Goal: Task Accomplishment & Management: Manage account settings

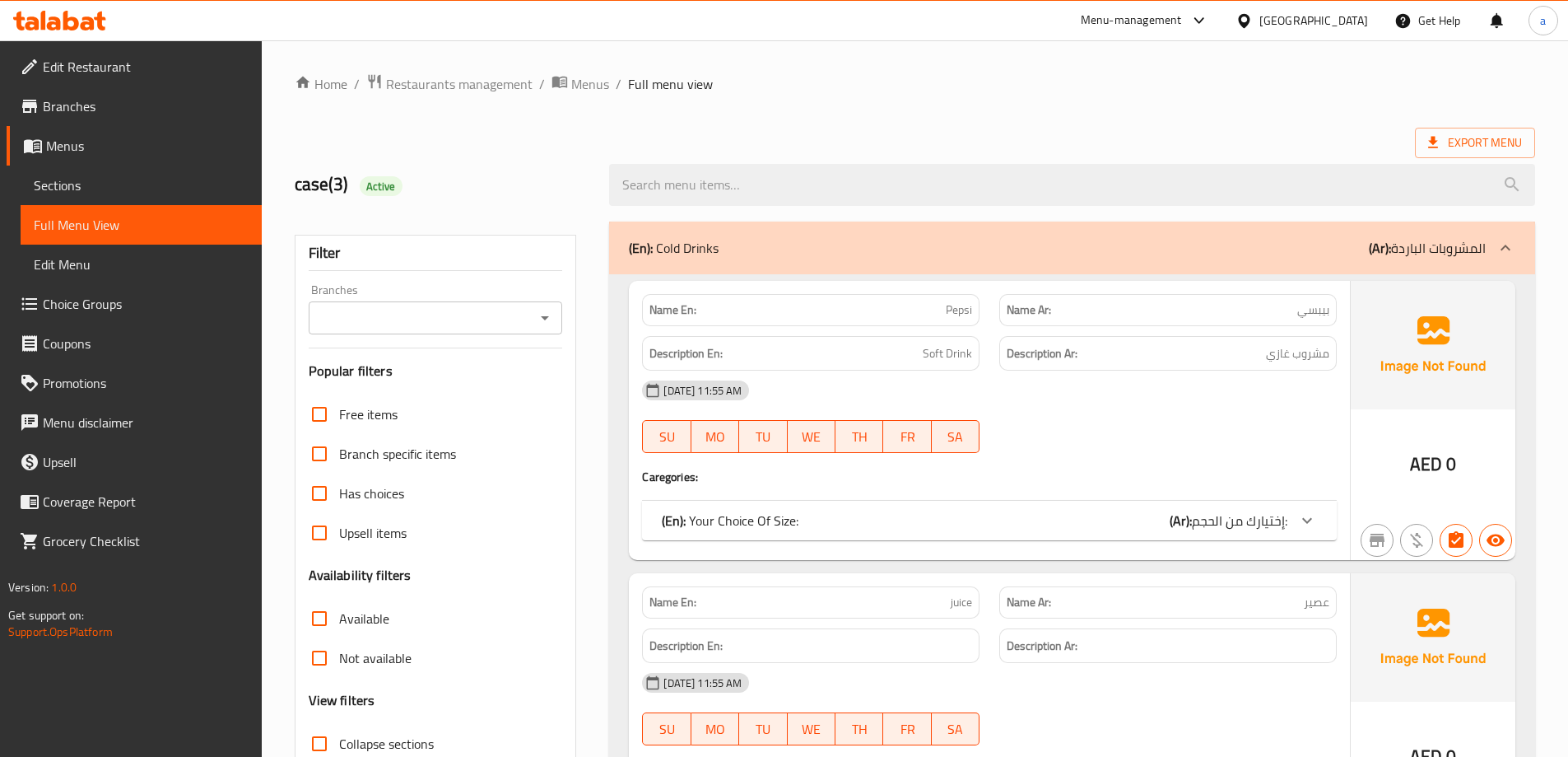
click at [1309, 32] on div "[GEOGRAPHIC_DATA]" at bounding box center [1301, 21] width 159 height 39
click at [1289, 20] on div "[GEOGRAPHIC_DATA]" at bounding box center [1313, 21] width 108 height 18
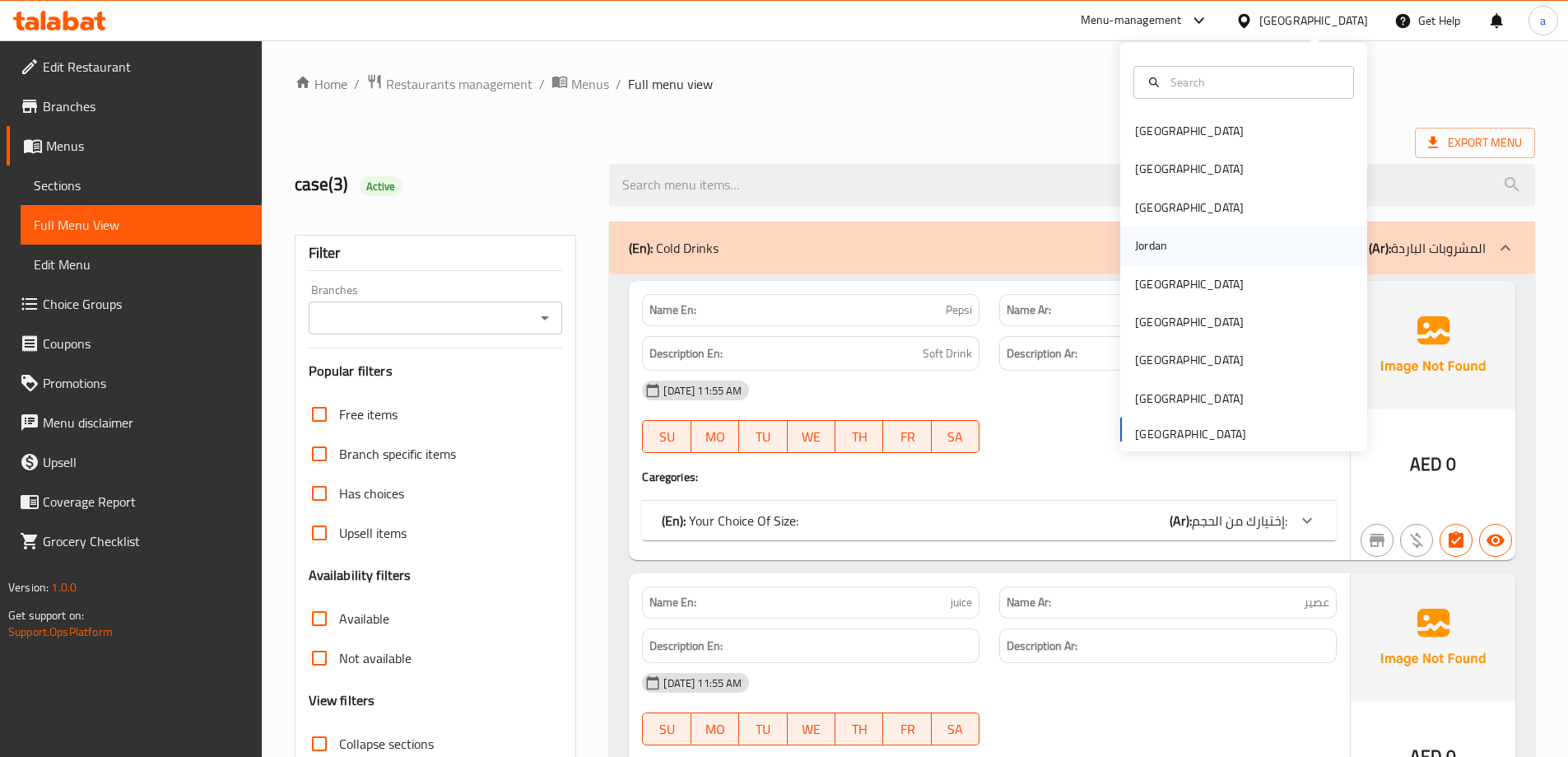
click at [1186, 261] on div "Jordan" at bounding box center [1244, 245] width 247 height 38
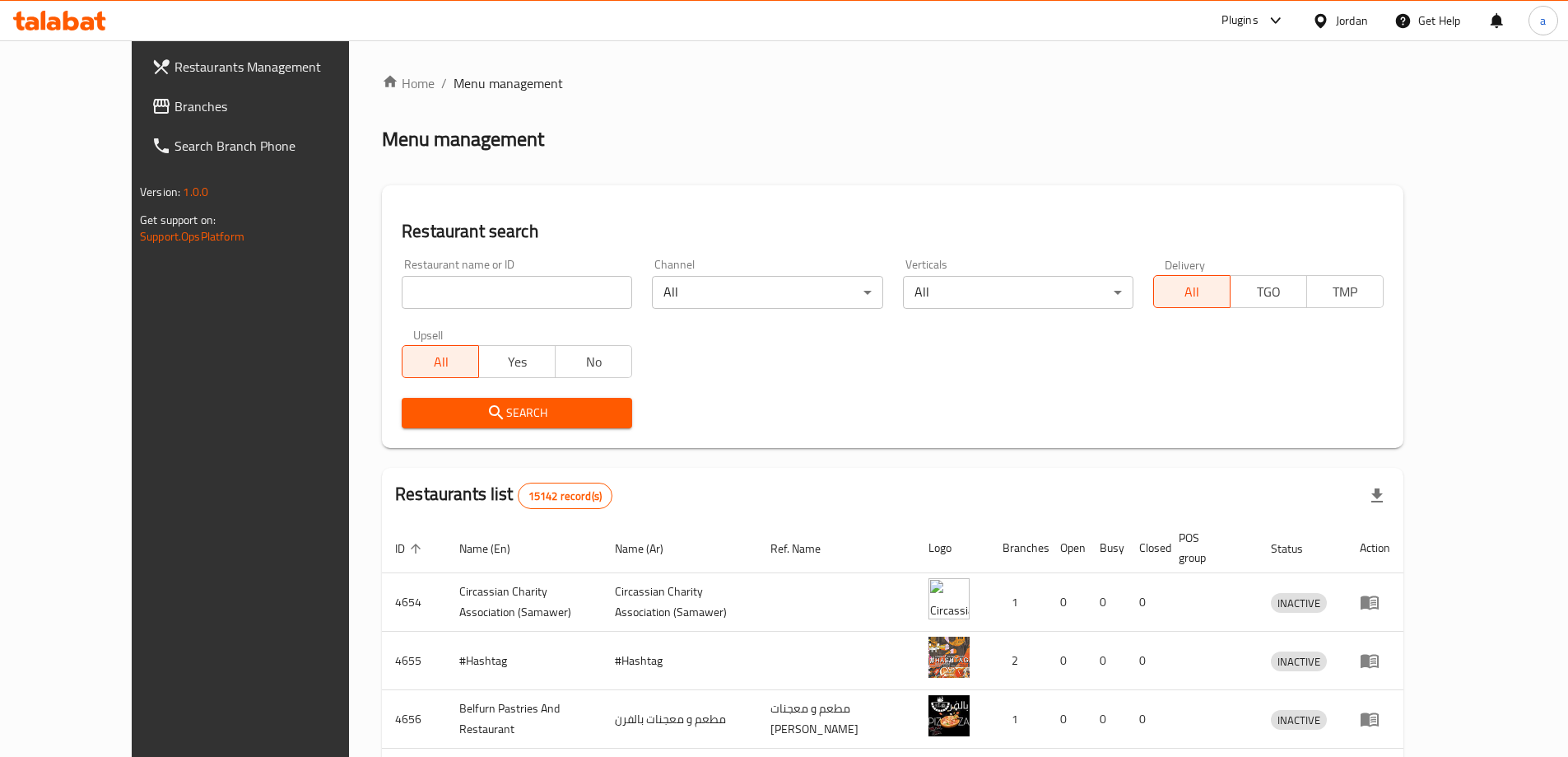
click at [401, 287] on input "search" at bounding box center [516, 292] width 230 height 33
paste input "773947"
type input "773947"
click at [175, 108] on span "Branches" at bounding box center [278, 107] width 206 height 20
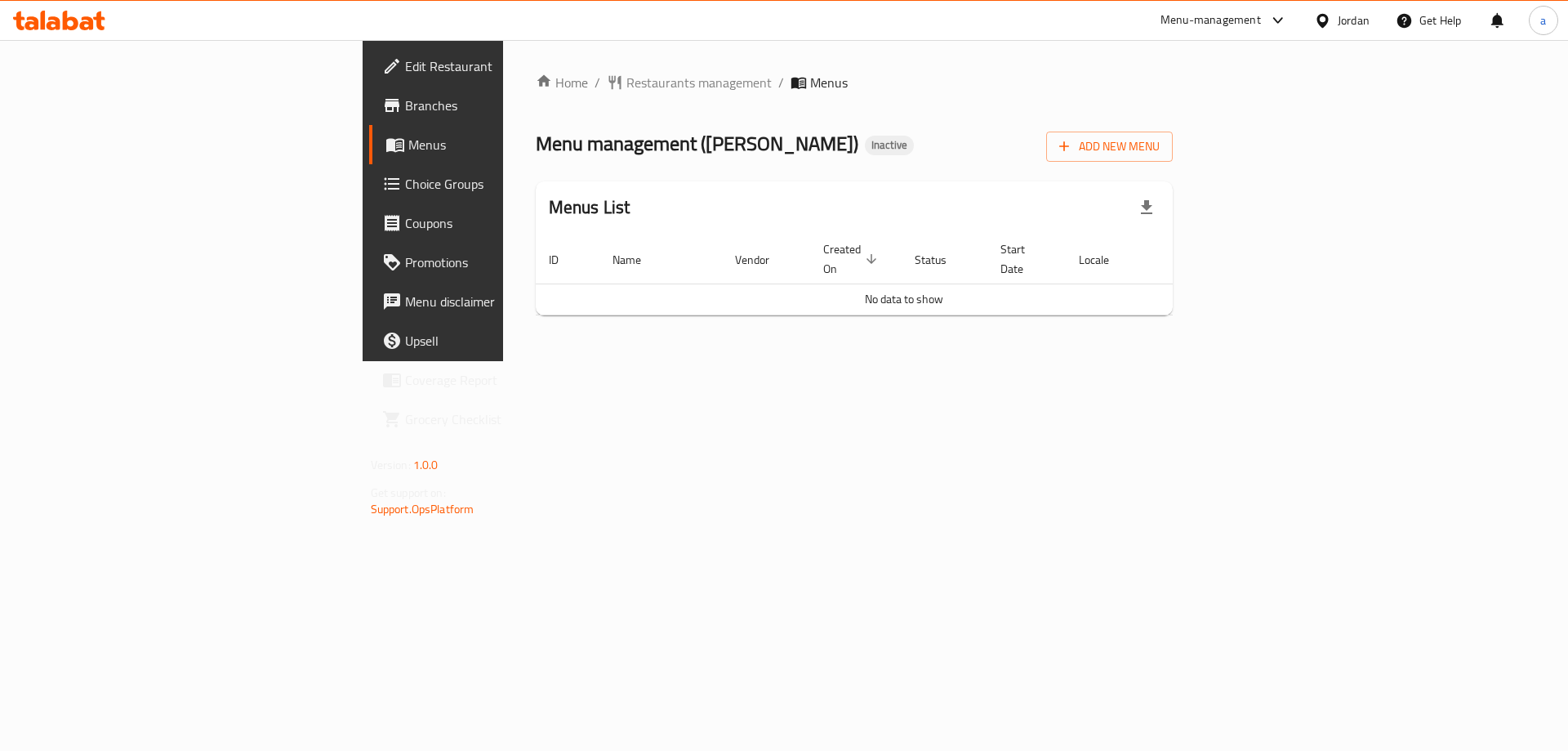
click at [405, 60] on span "Edit Restaurant" at bounding box center [508, 66] width 206 height 20
